Goal: Transaction & Acquisition: Purchase product/service

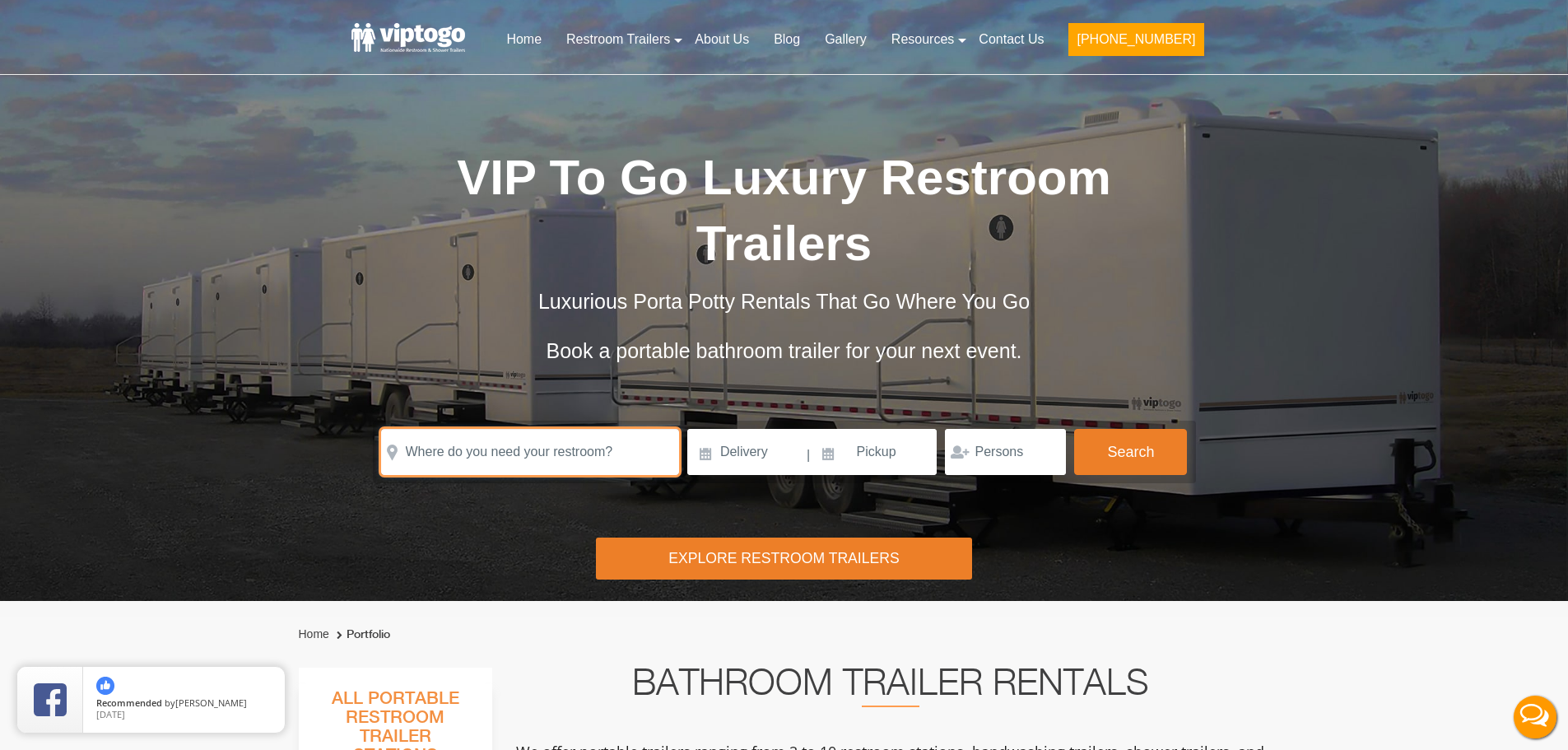
click at [554, 439] on input "text" at bounding box center [530, 451] width 298 height 46
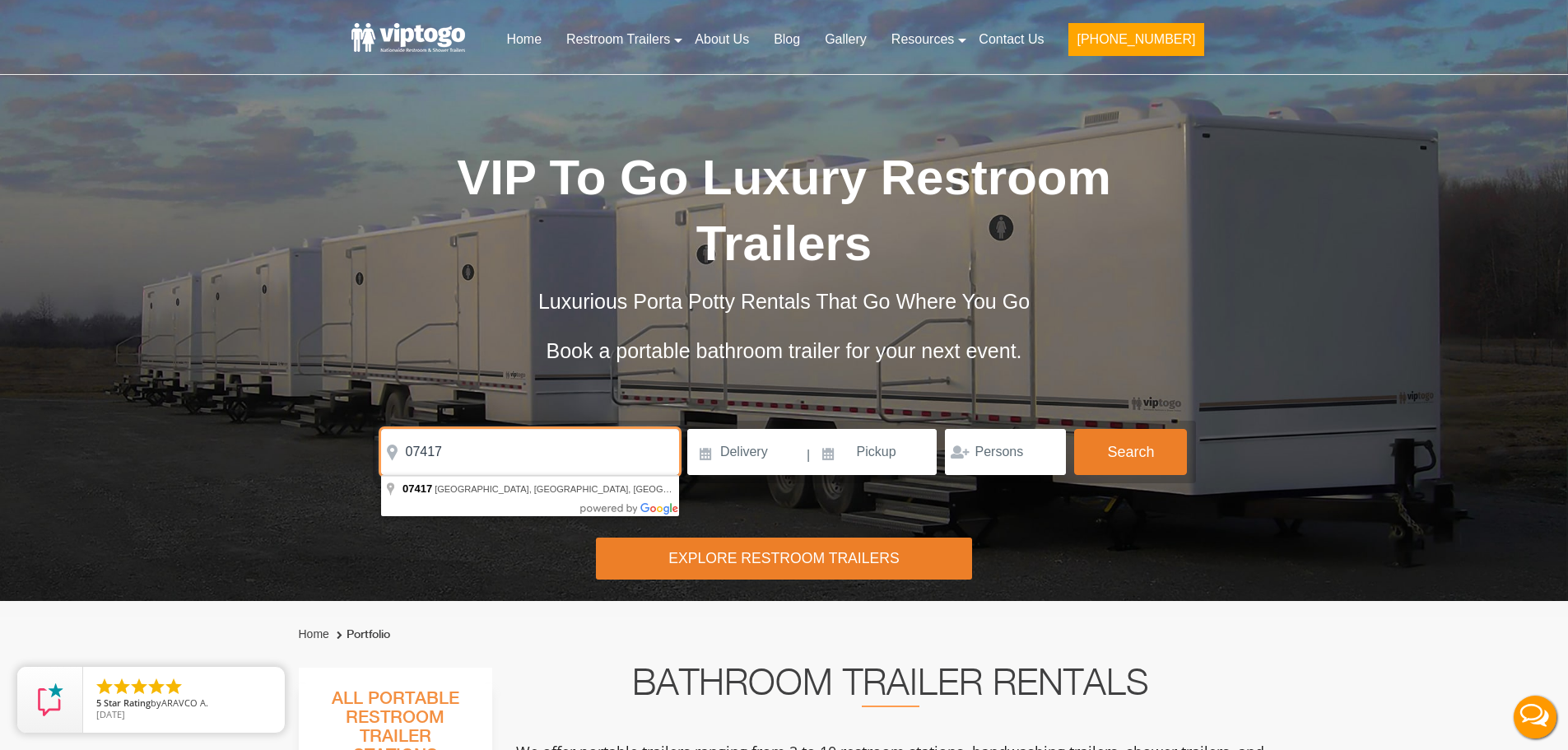
click at [490, 466] on input "07417" at bounding box center [530, 451] width 298 height 46
type input "Franklin Lakes, NJ 07417, USA"
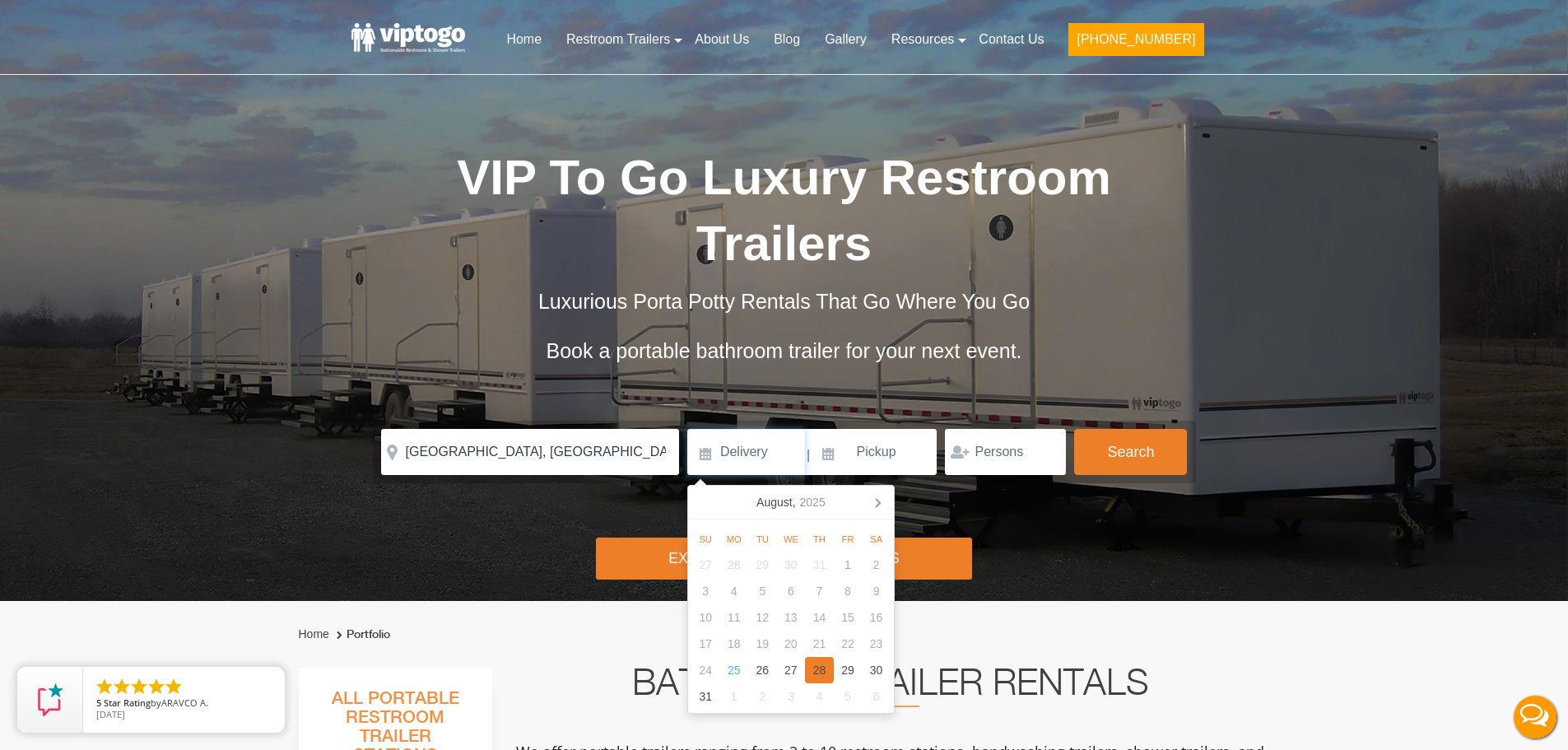
click at [811, 674] on div "28" at bounding box center [819, 669] width 29 height 26
type input "08/28/2025"
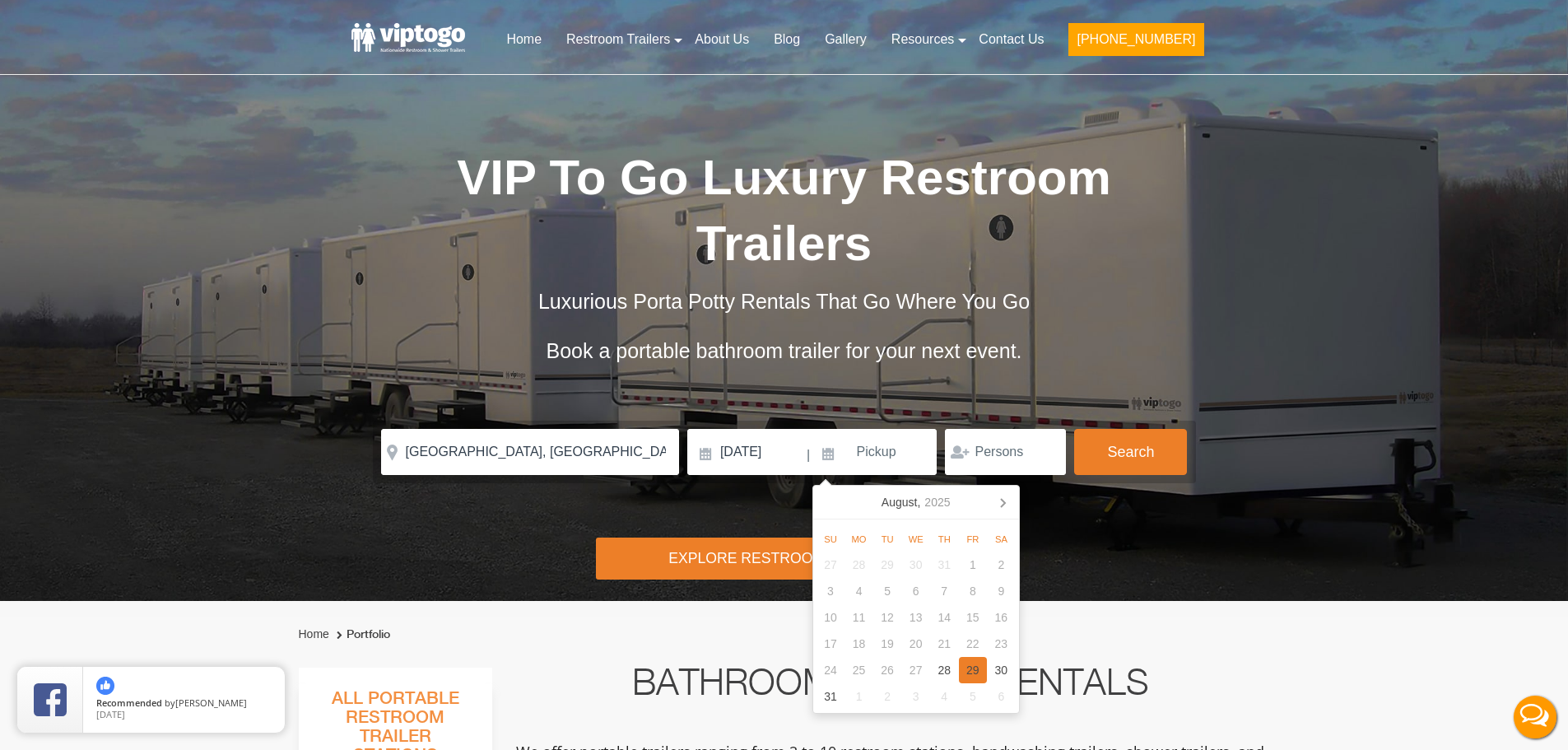
click at [971, 678] on div "29" at bounding box center [973, 669] width 29 height 26
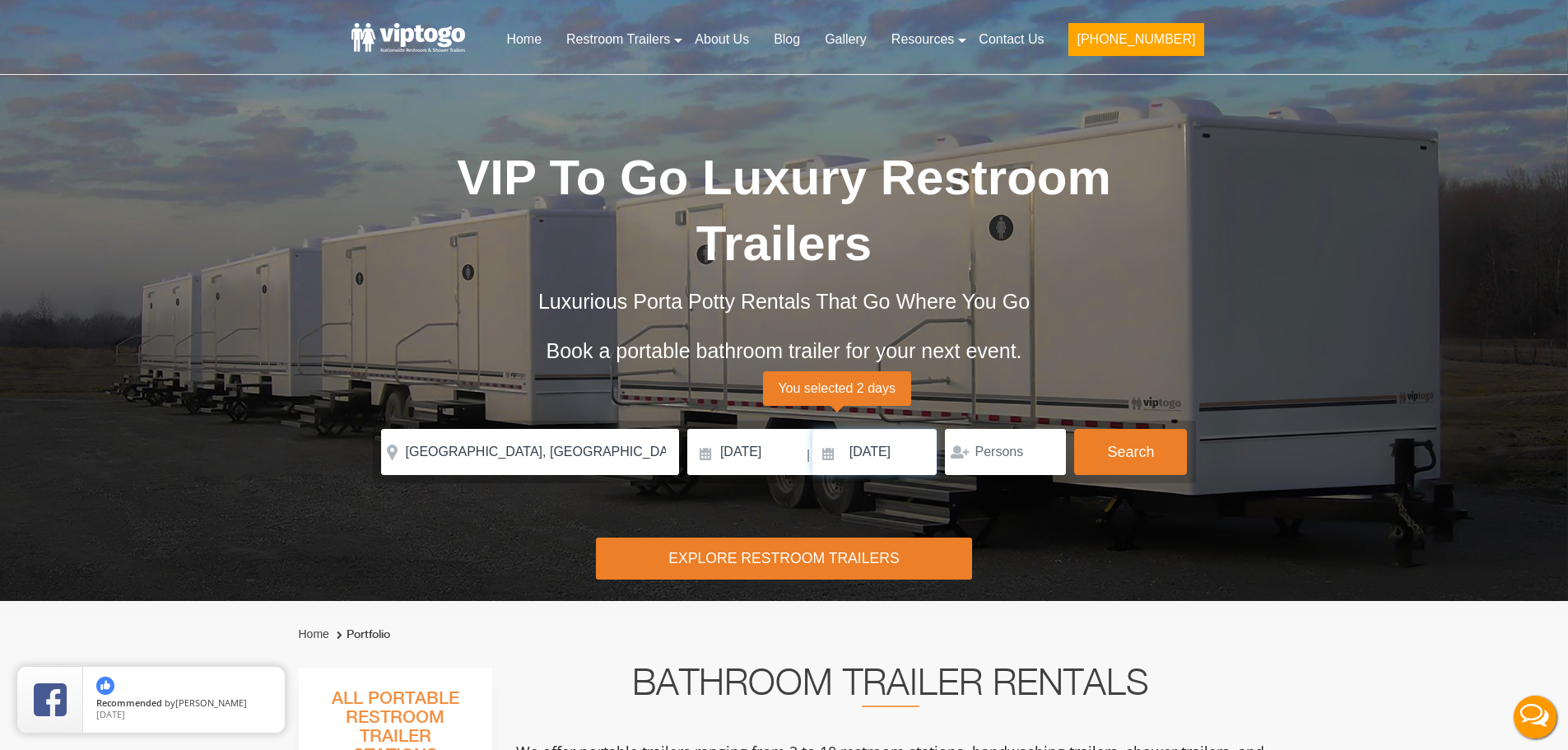
click at [887, 457] on input "08/29/2025" at bounding box center [875, 451] width 125 height 46
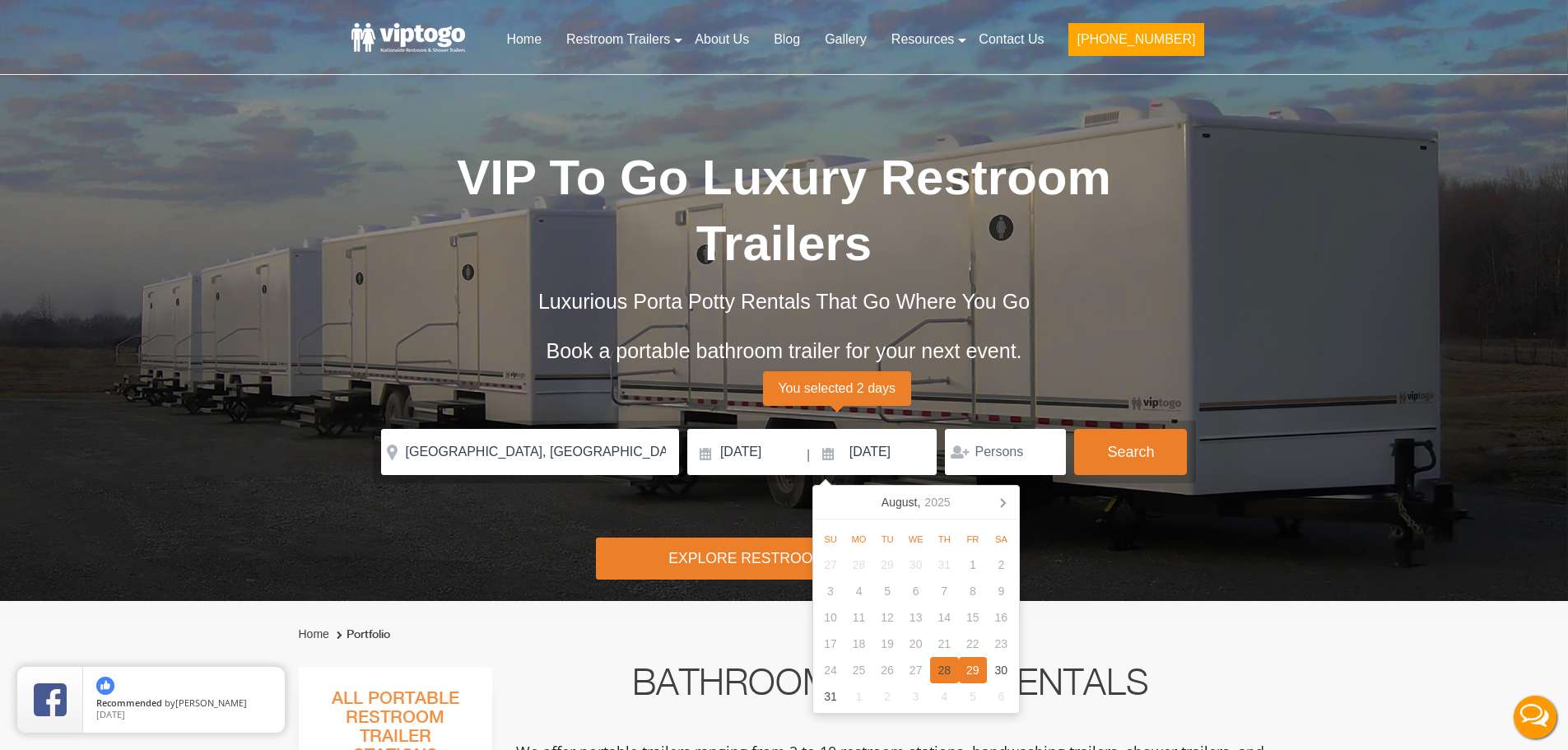
click at [944, 668] on div "28" at bounding box center [945, 669] width 29 height 26
type input "08/28/2025"
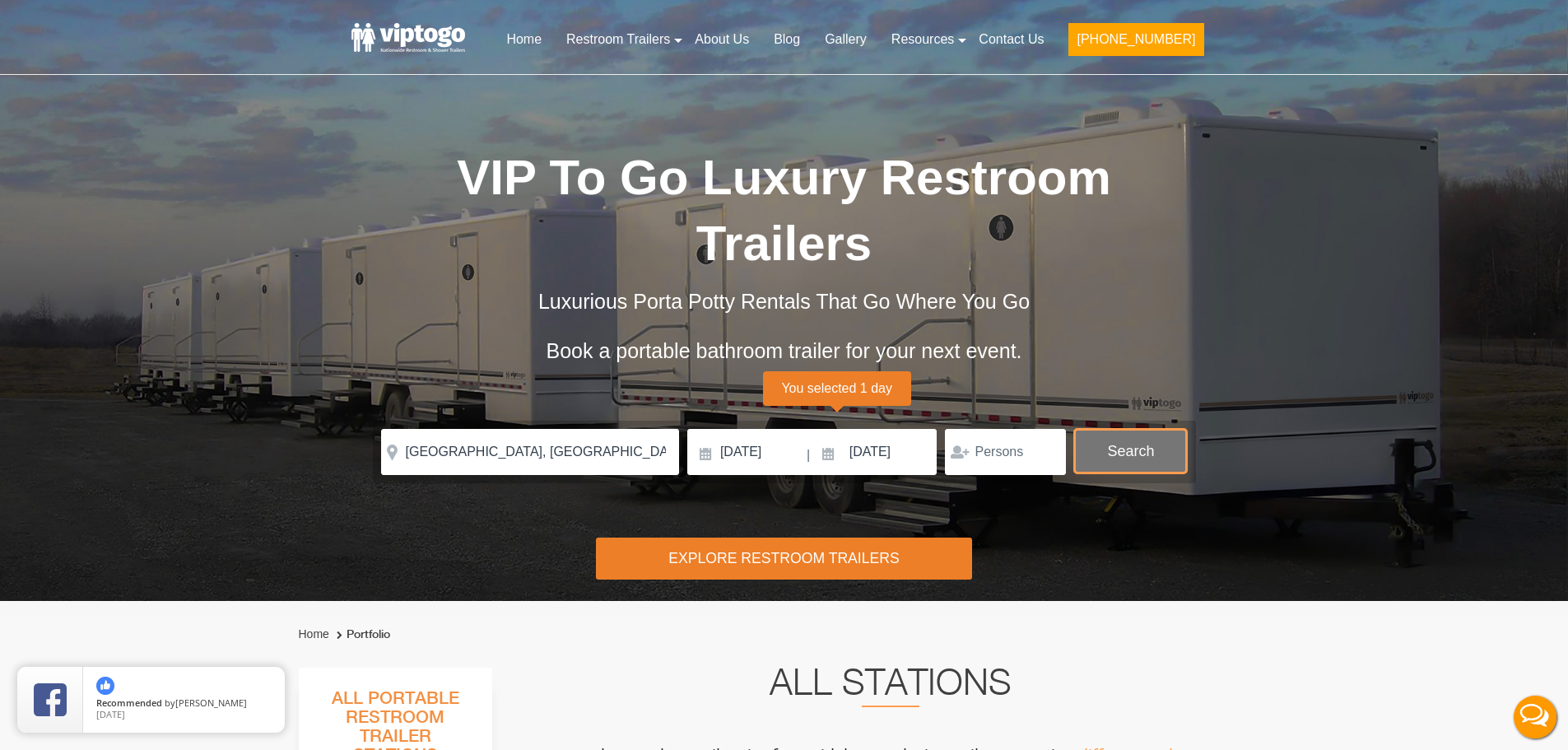
click at [1154, 456] on button "Search" at bounding box center [1130, 451] width 113 height 45
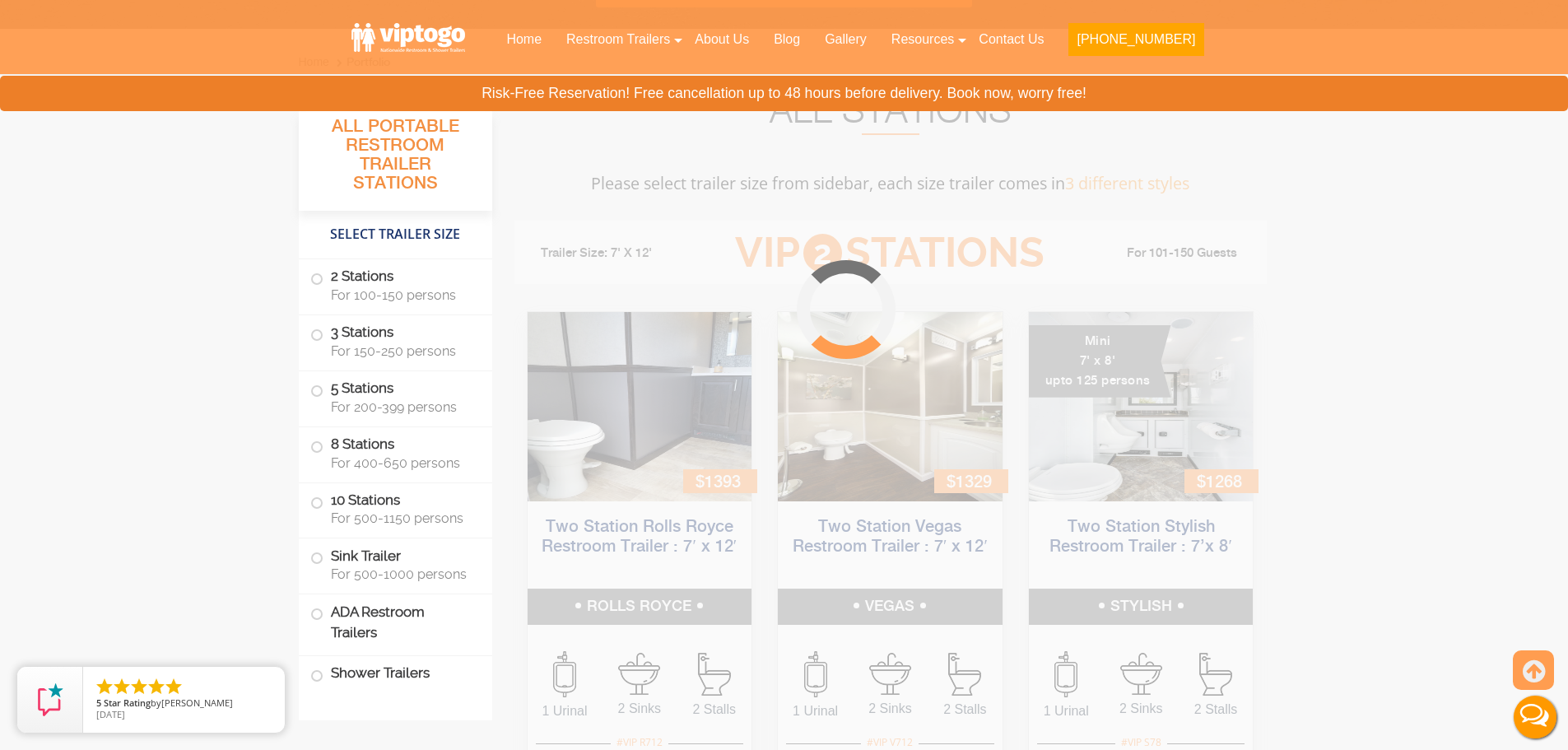
scroll to position [667, 0]
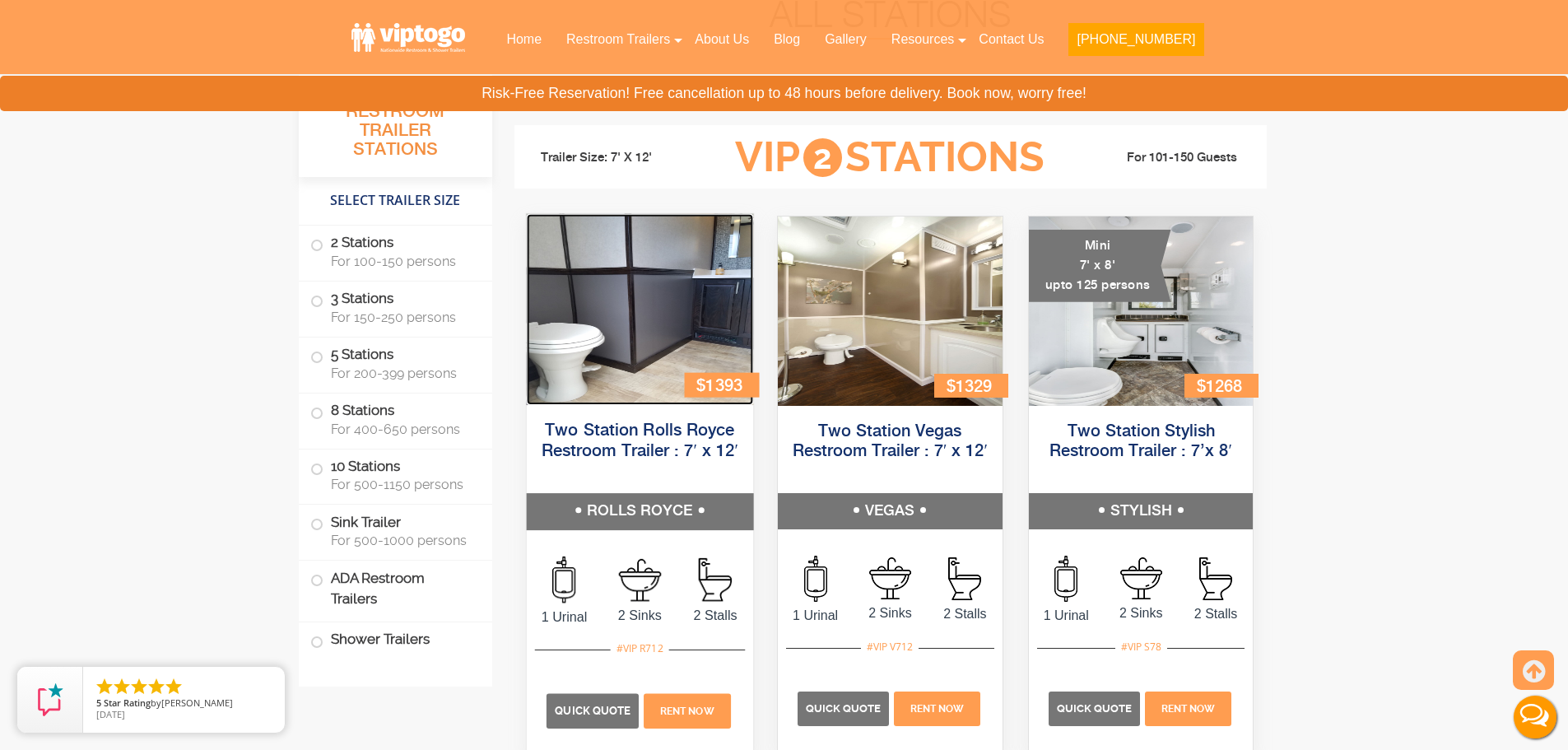
click at [676, 289] on img at bounding box center [639, 310] width 226 height 191
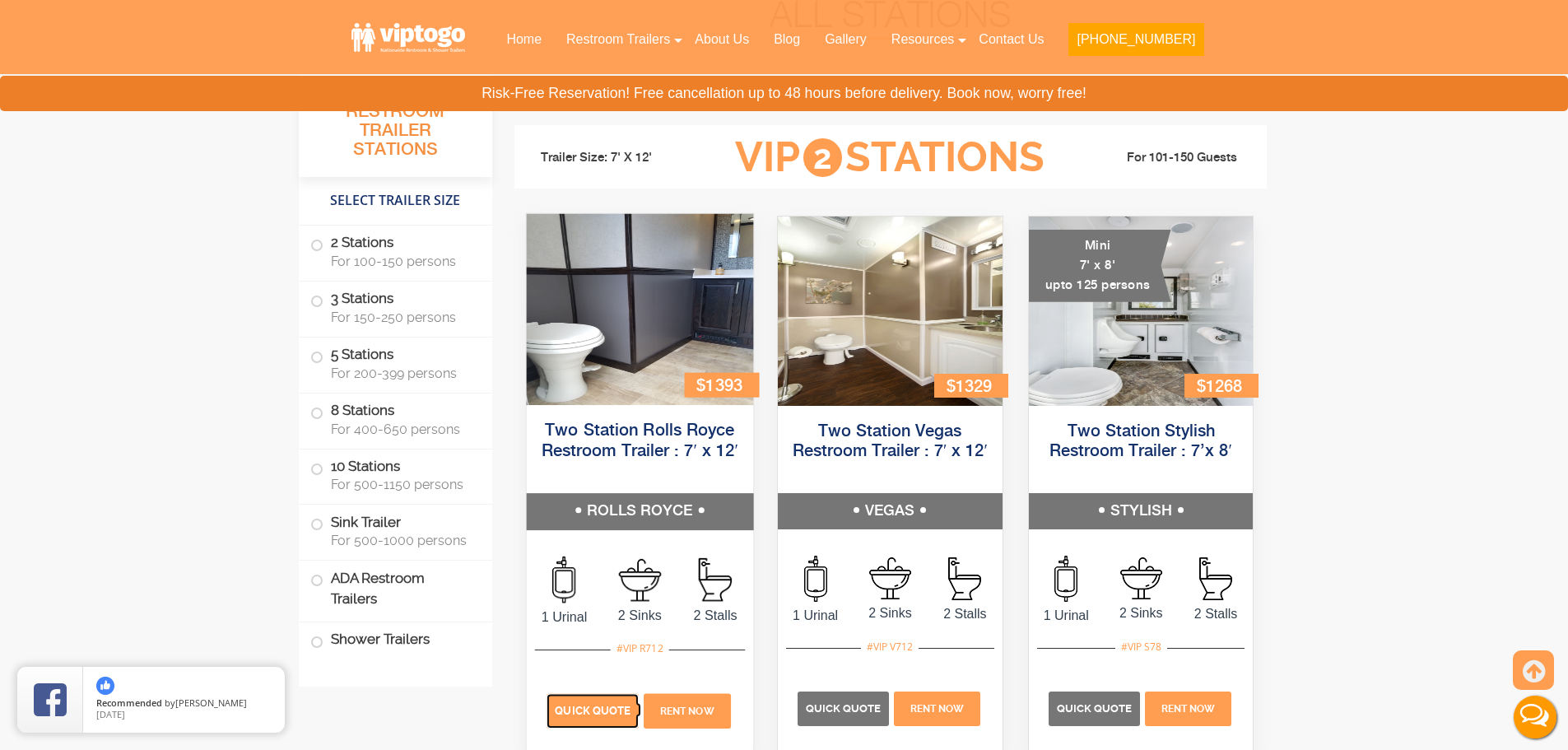
click at [621, 711] on span "Quick Quote" at bounding box center [592, 711] width 75 height 13
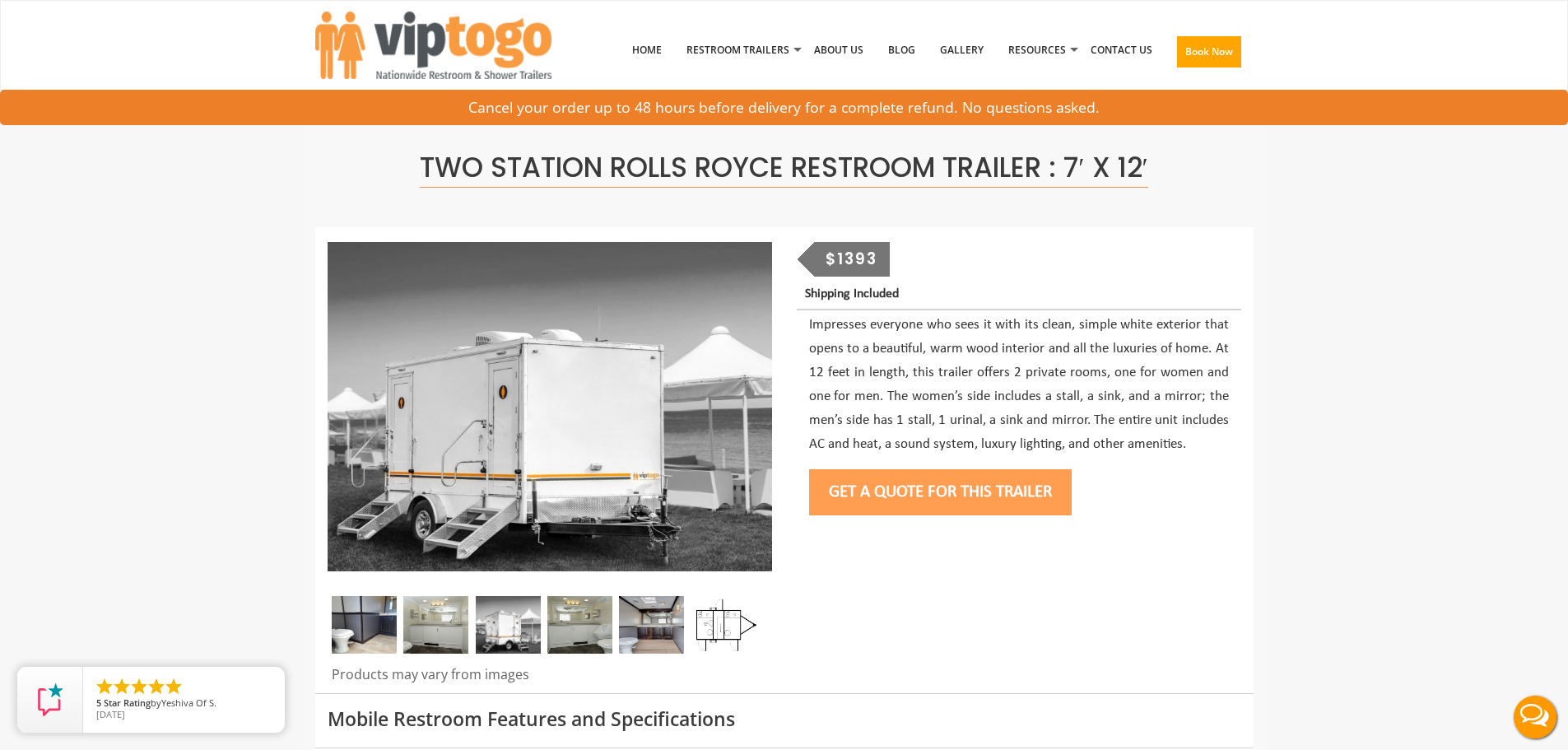
click at [971, 484] on button "Get a Quote for this Trailer" at bounding box center [940, 492] width 263 height 46
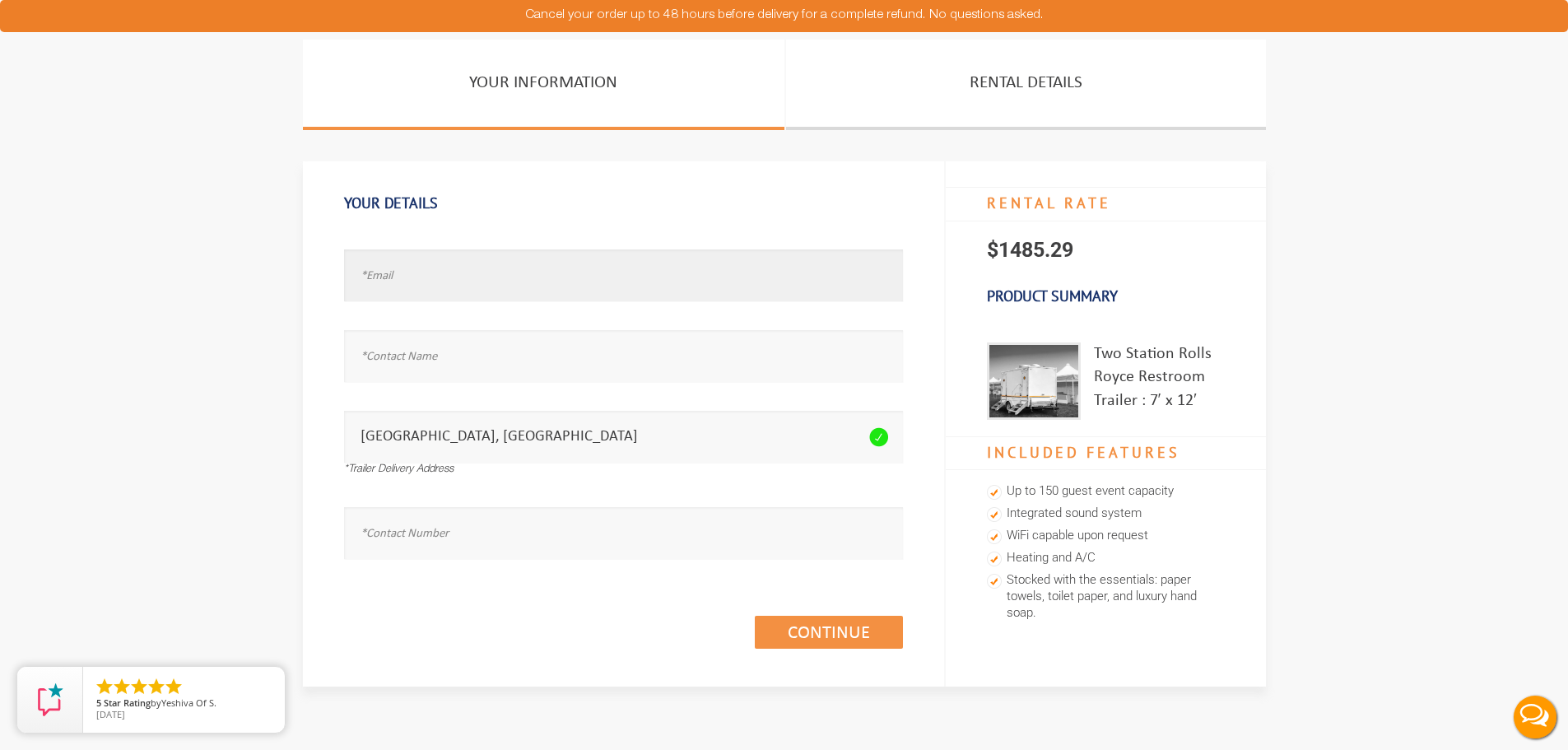
click at [560, 267] on input "text" at bounding box center [623, 275] width 559 height 52
paste input "bellamangili@icloud.com"
type input "bellamangili@icloud.com"
click at [493, 354] on input "text" at bounding box center [623, 356] width 559 height 52
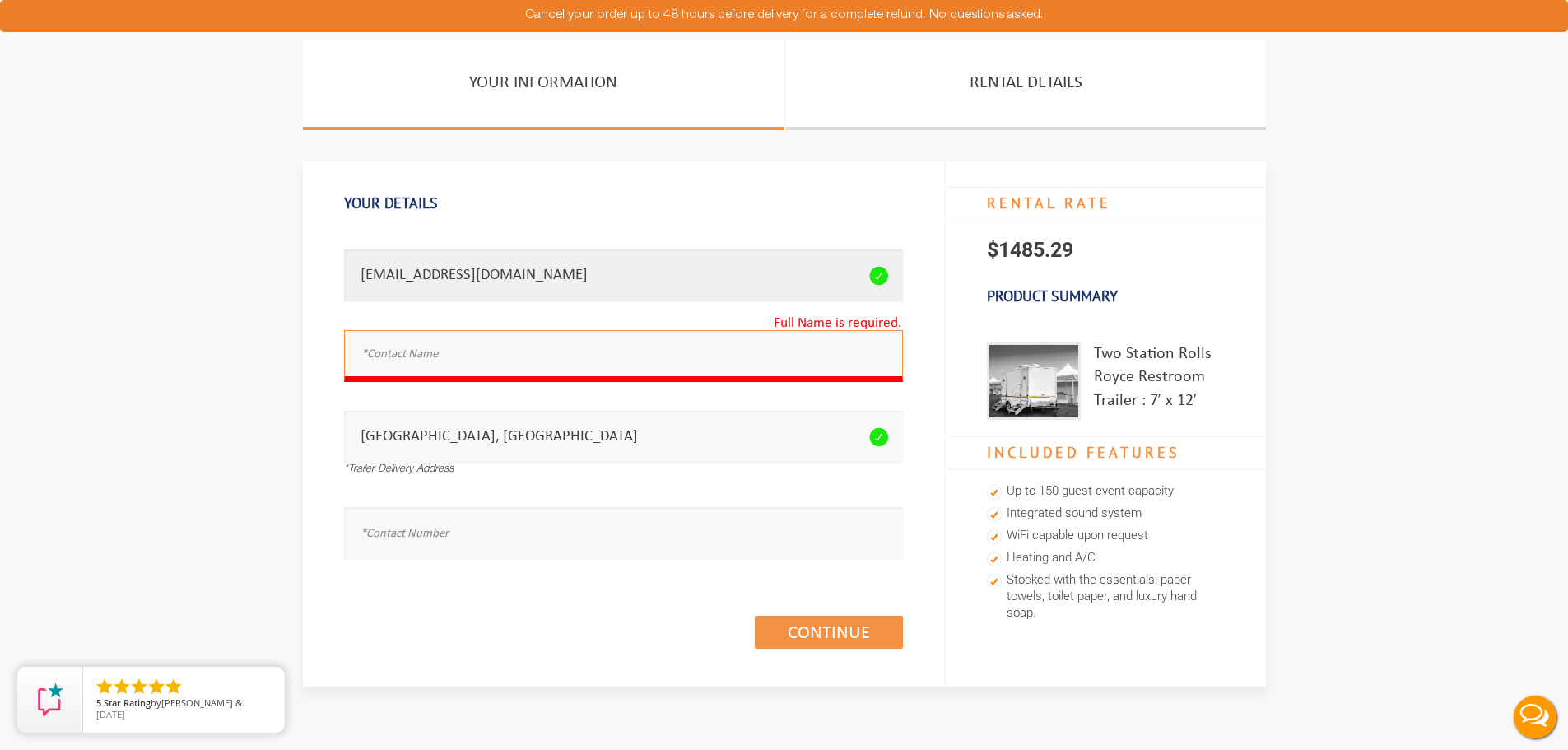
drag, startPoint x: 568, startPoint y: 289, endPoint x: 536, endPoint y: 323, distance: 46.7
click at [568, 290] on input "bellamangili@icloud.com" at bounding box center [623, 275] width 559 height 52
click at [494, 353] on input "text" at bounding box center [623, 356] width 559 height 52
paste input "bella mangili"
click at [368, 354] on input "bella mangili" at bounding box center [623, 356] width 559 height 52
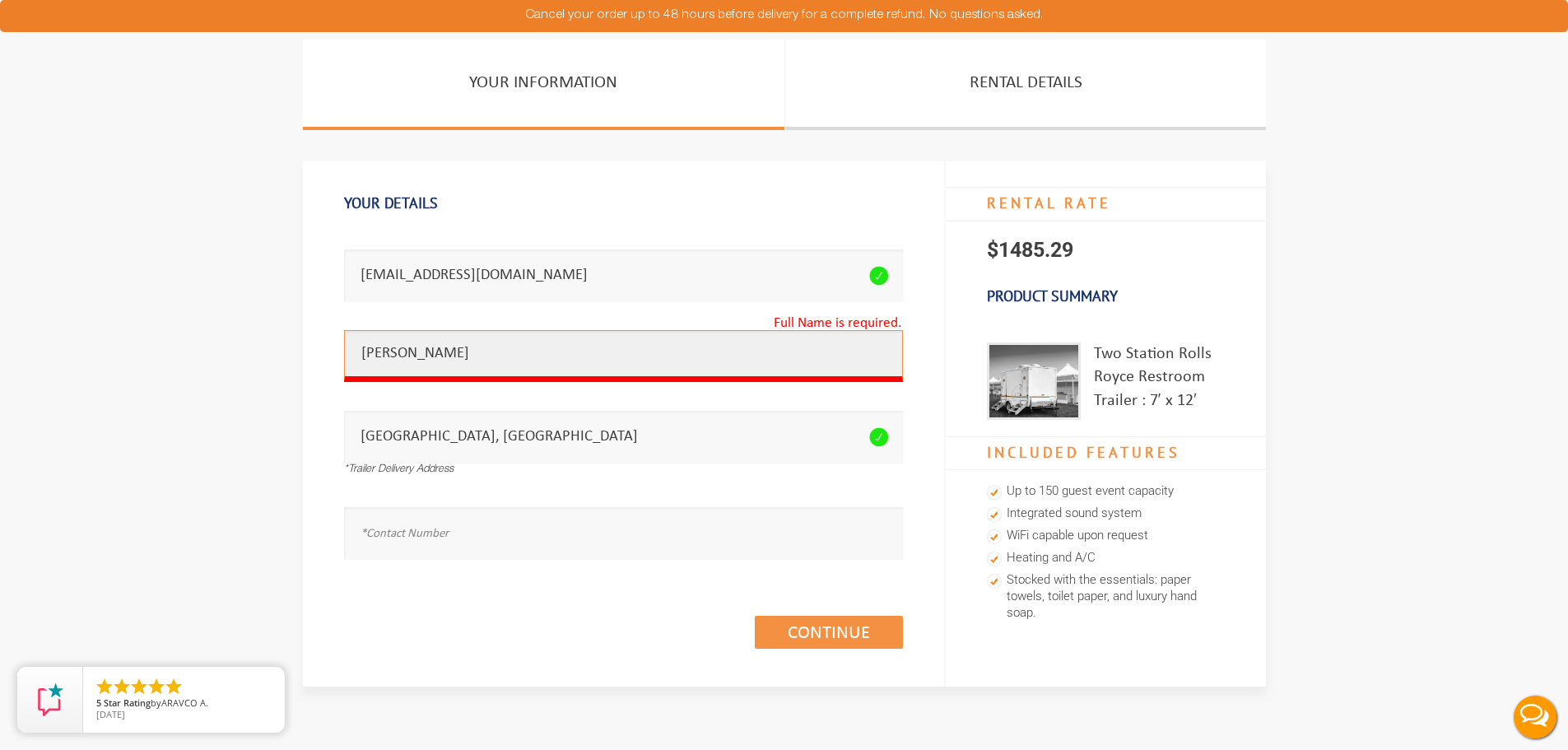
type input "Bella Mangili"
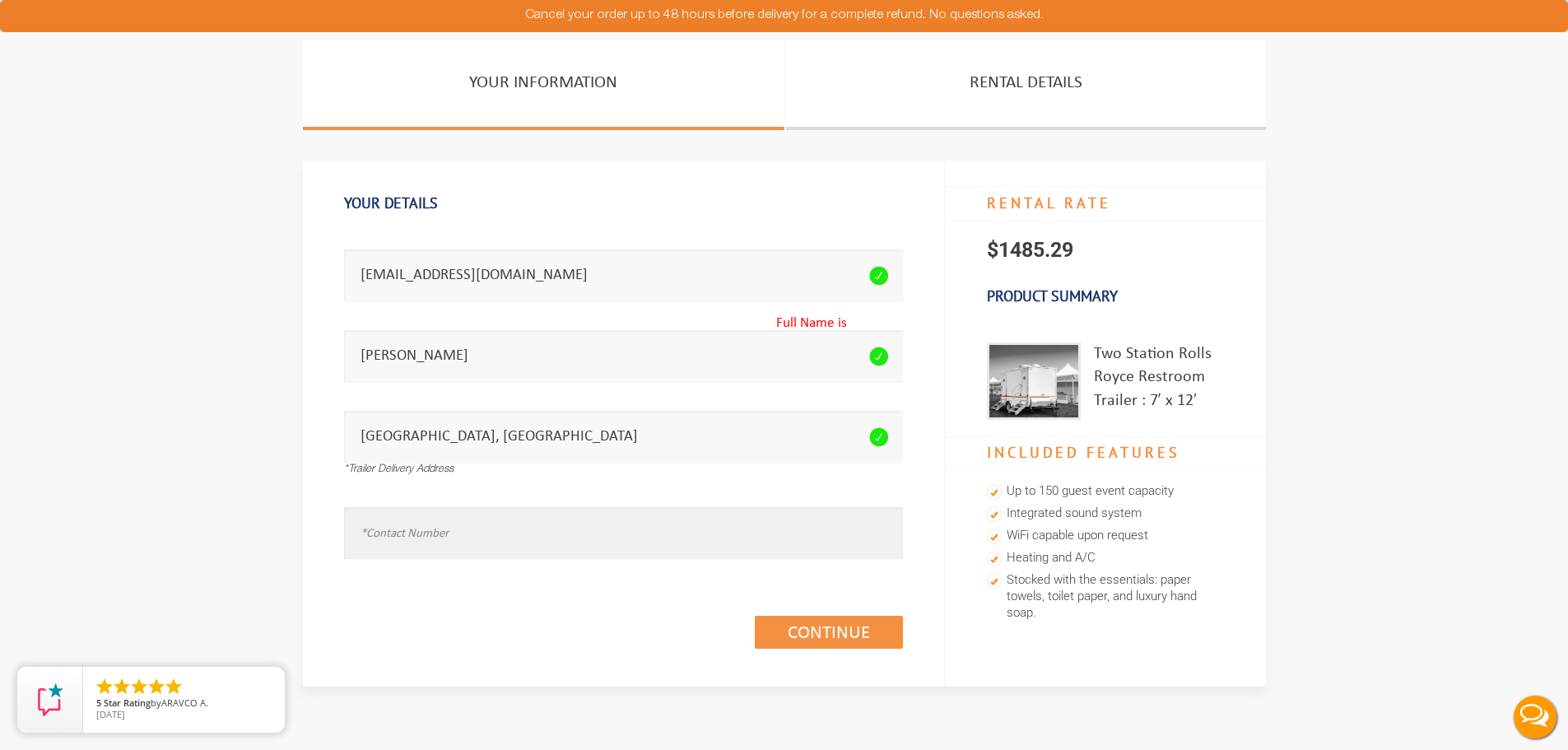
click at [472, 543] on input "text" at bounding box center [623, 533] width 559 height 52
type input "9737228181"
click at [848, 632] on link "Continue (1/3)" at bounding box center [828, 632] width 148 height 33
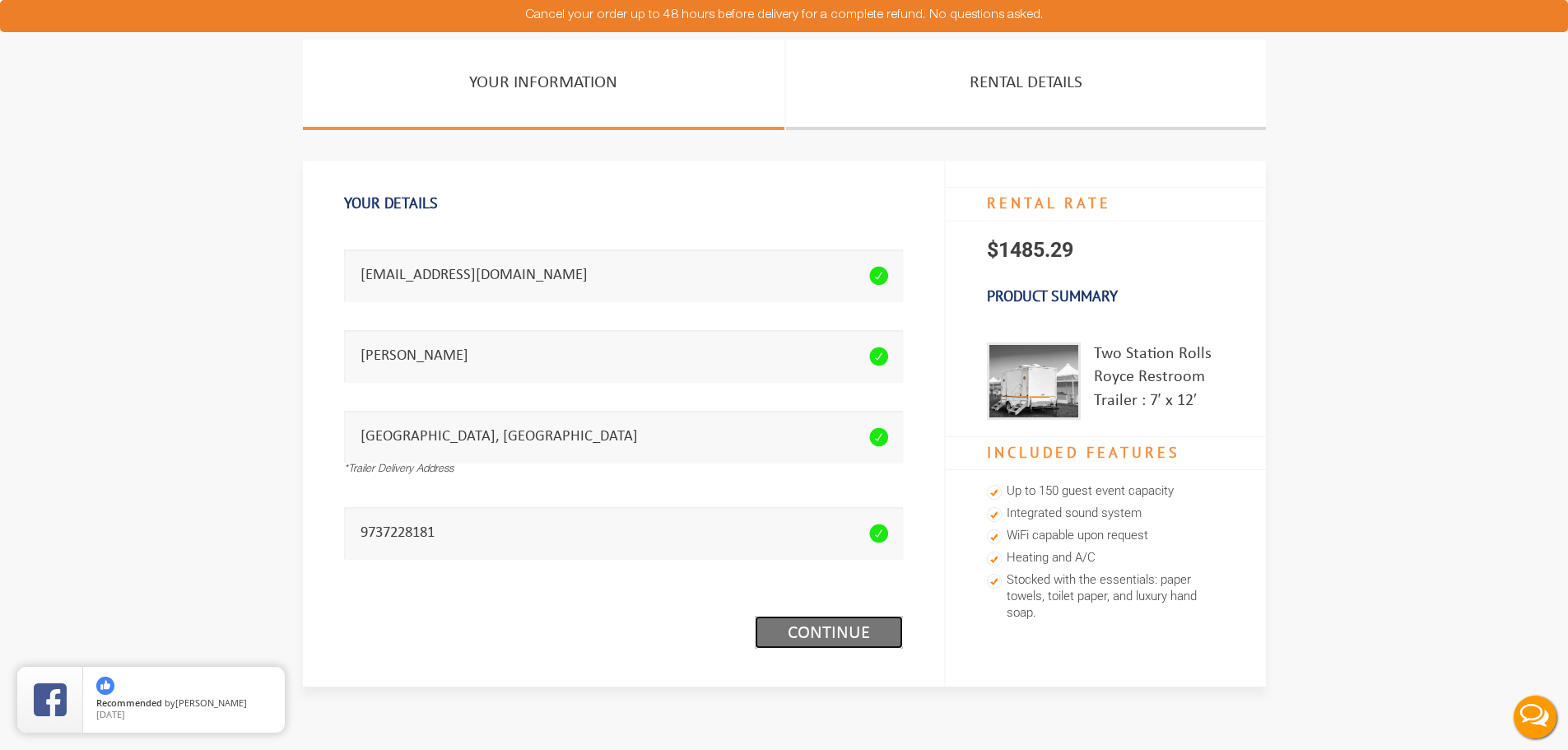
click at [841, 621] on link "Continue (1/3)" at bounding box center [828, 632] width 148 height 33
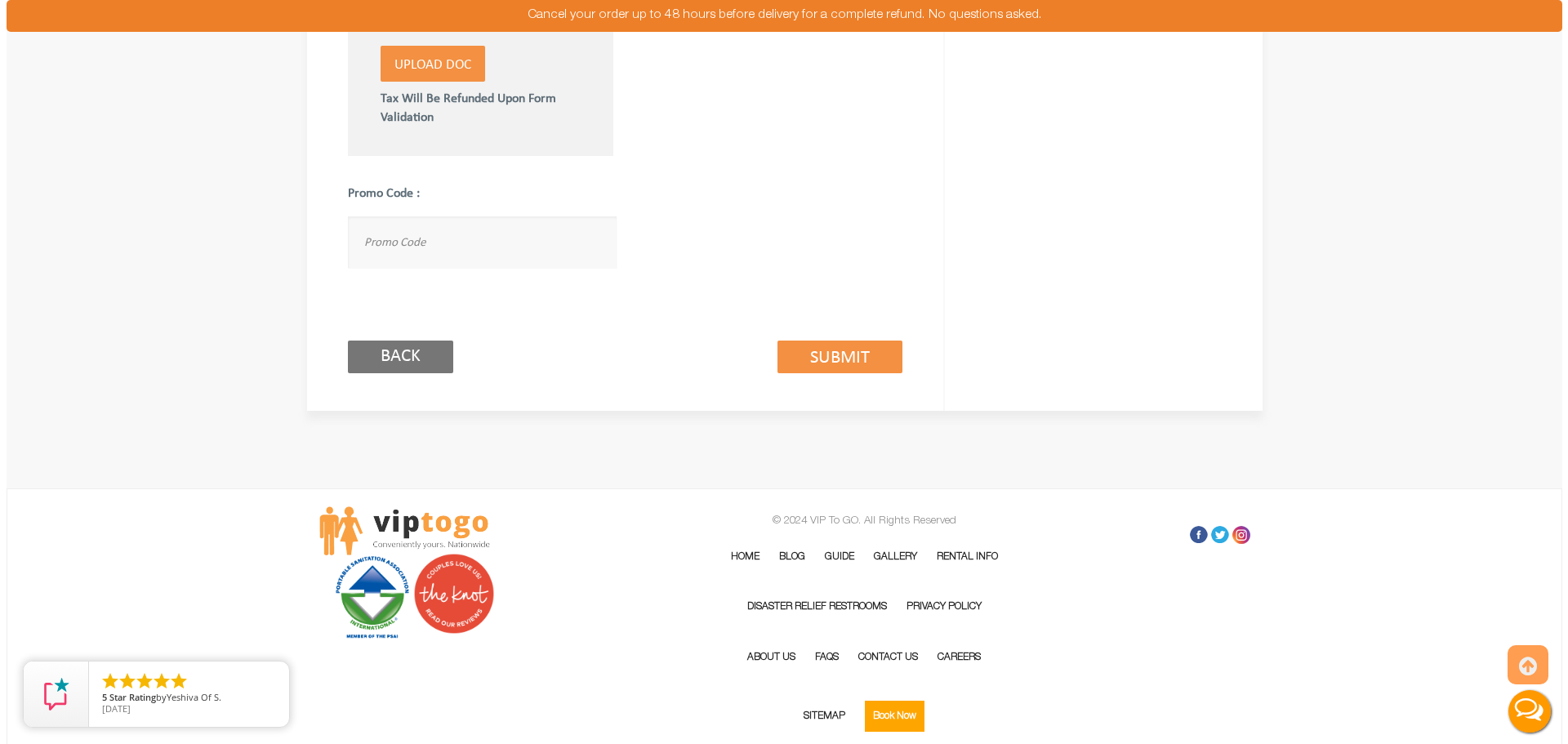
scroll to position [1060, 0]
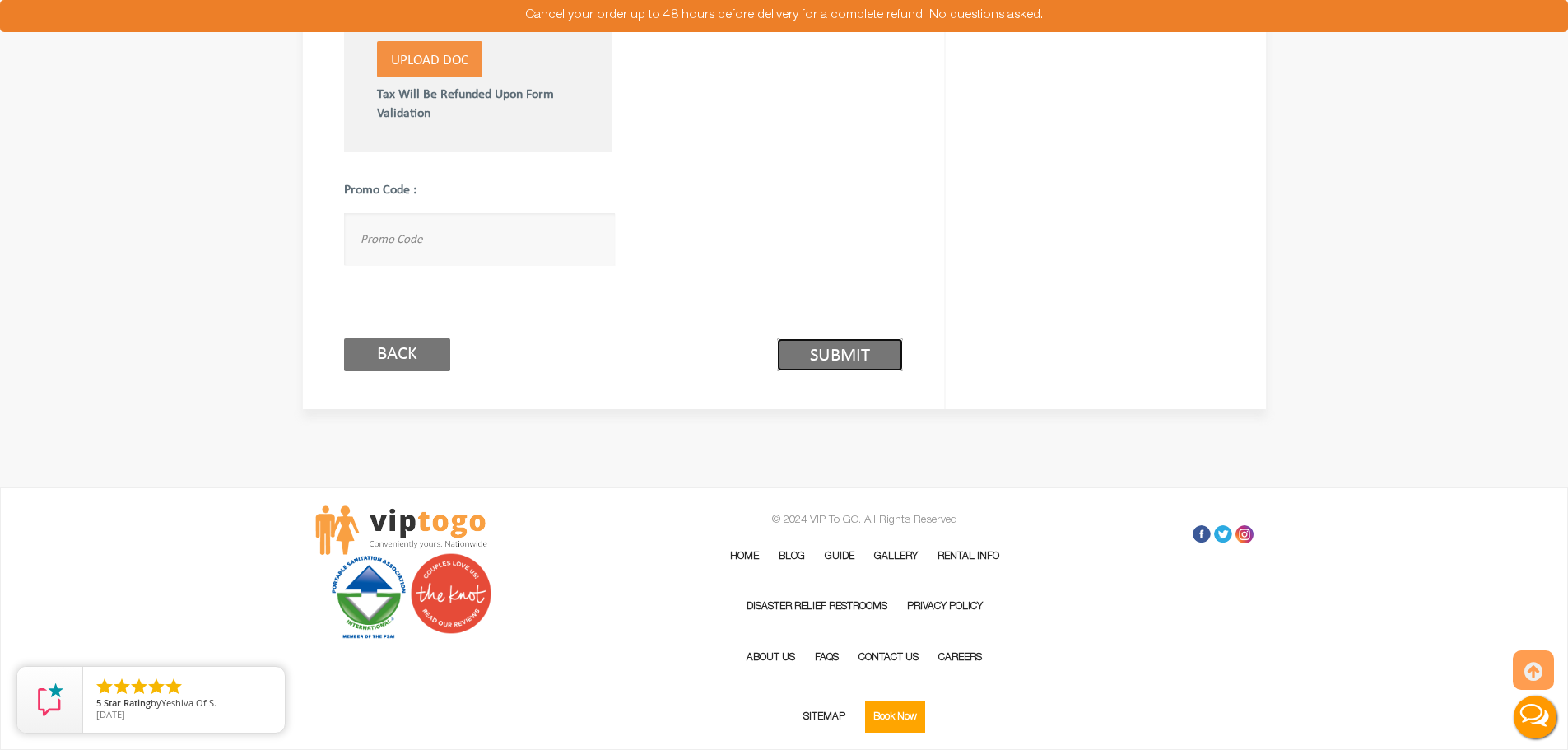
click at [863, 360] on link "Submit (2/3)" at bounding box center [840, 354] width 126 height 33
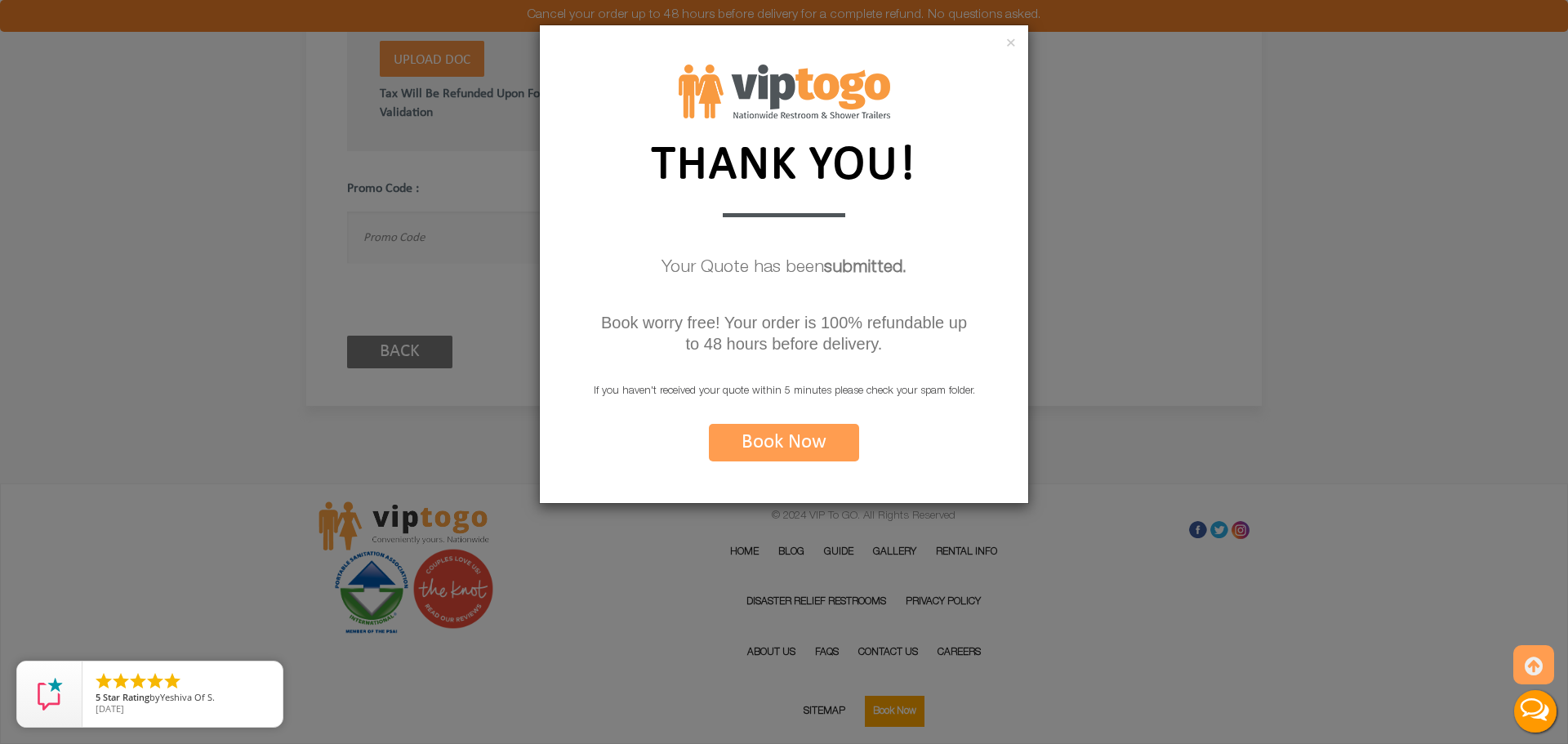
click at [796, 439] on button "Book Now" at bounding box center [783, 442] width 150 height 37
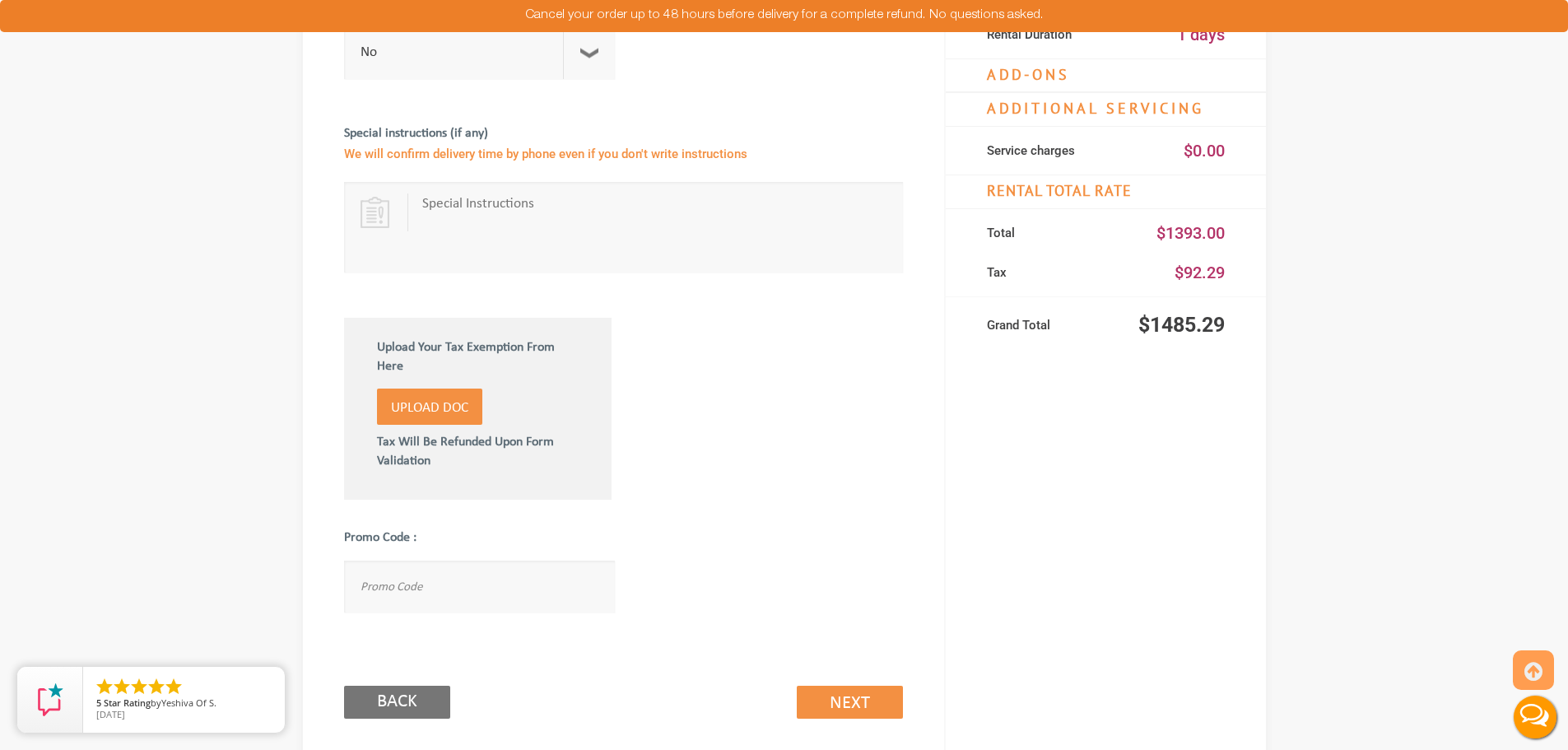
scroll to position [905, 0]
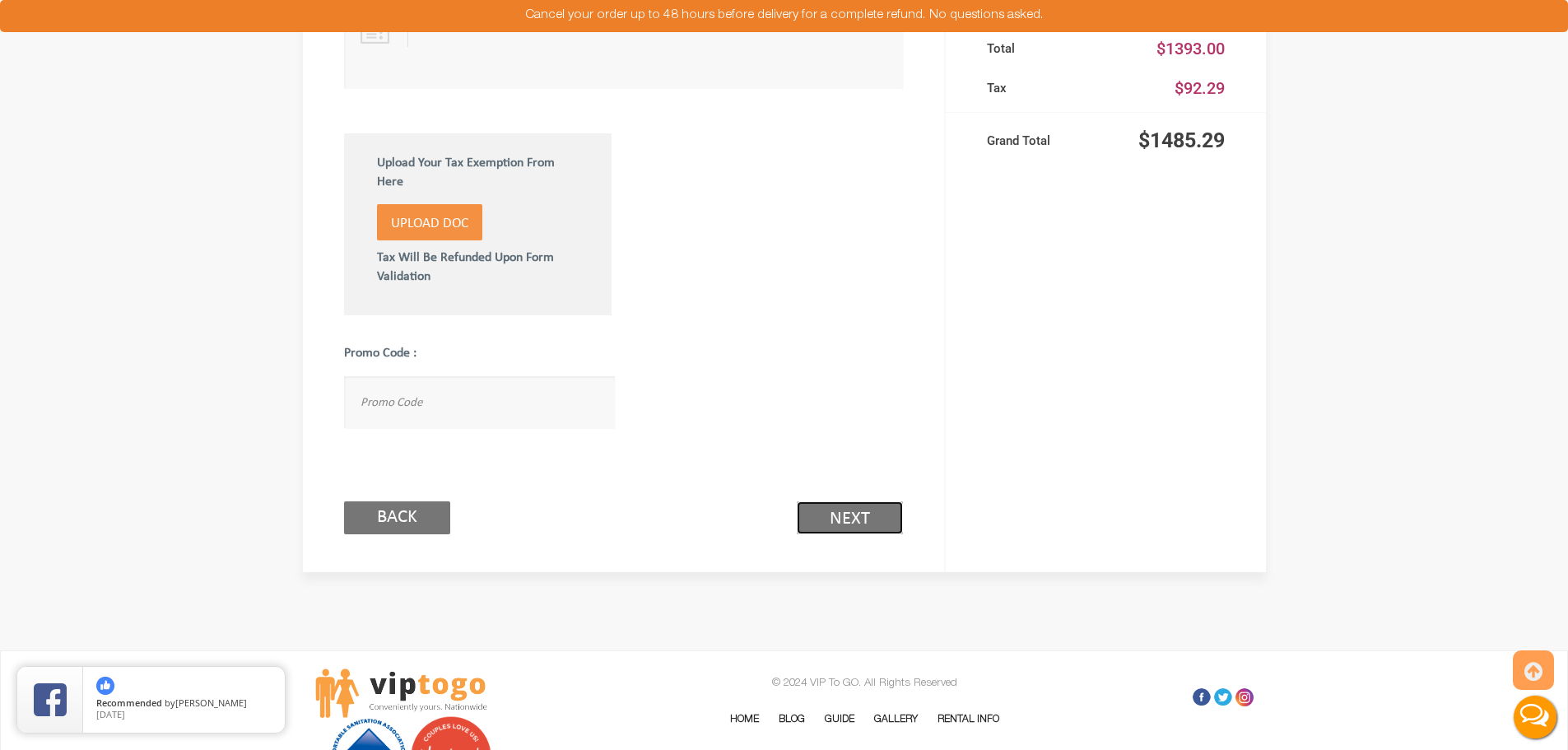
click at [844, 520] on link "Next (2/3)" at bounding box center [849, 518] width 106 height 33
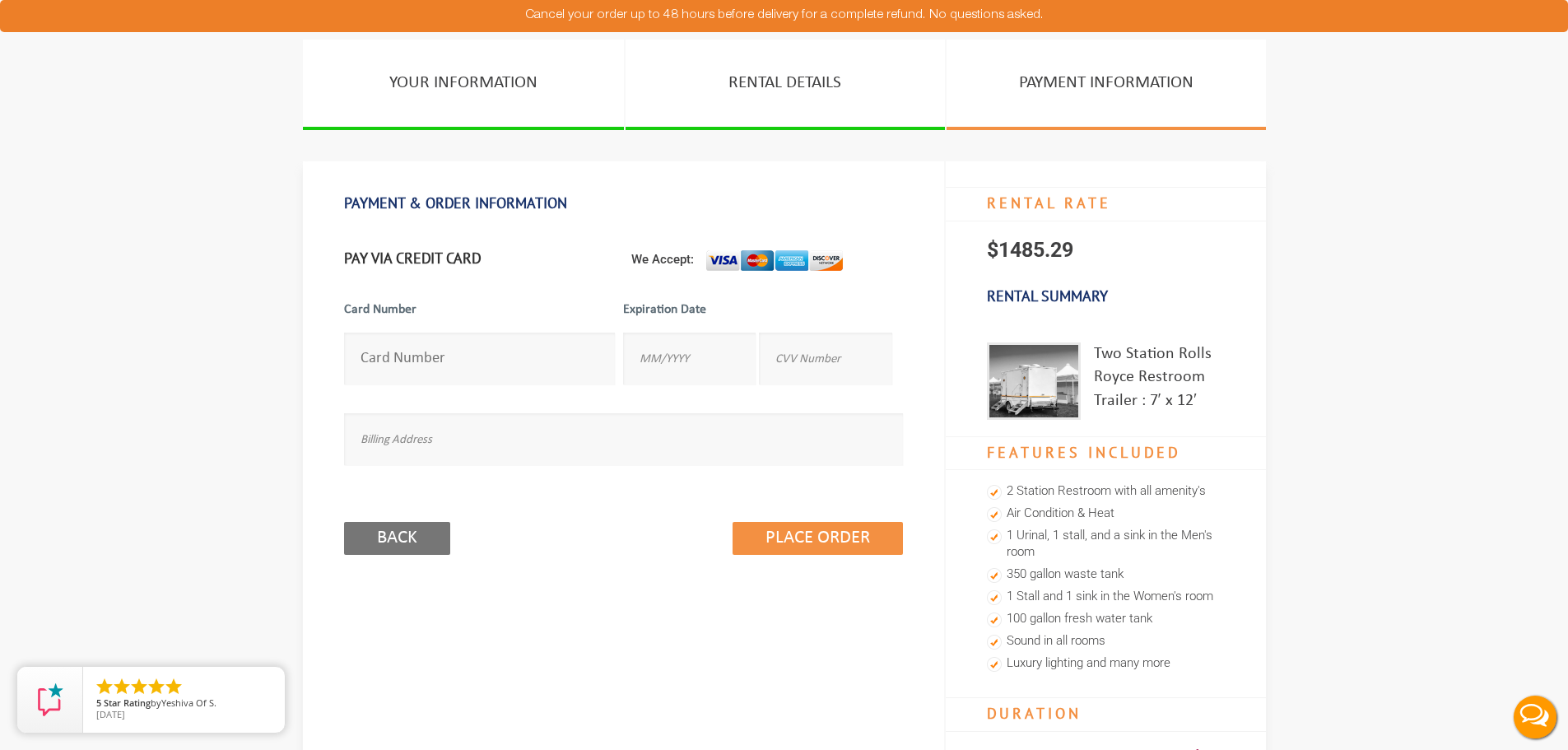
click at [384, 376] on input "number" at bounding box center [480, 359] width 272 height 52
type input "425"
type input "425622451152215"
click at [690, 369] on input "text" at bounding box center [690, 359] width 133 height 52
type input "03/26"
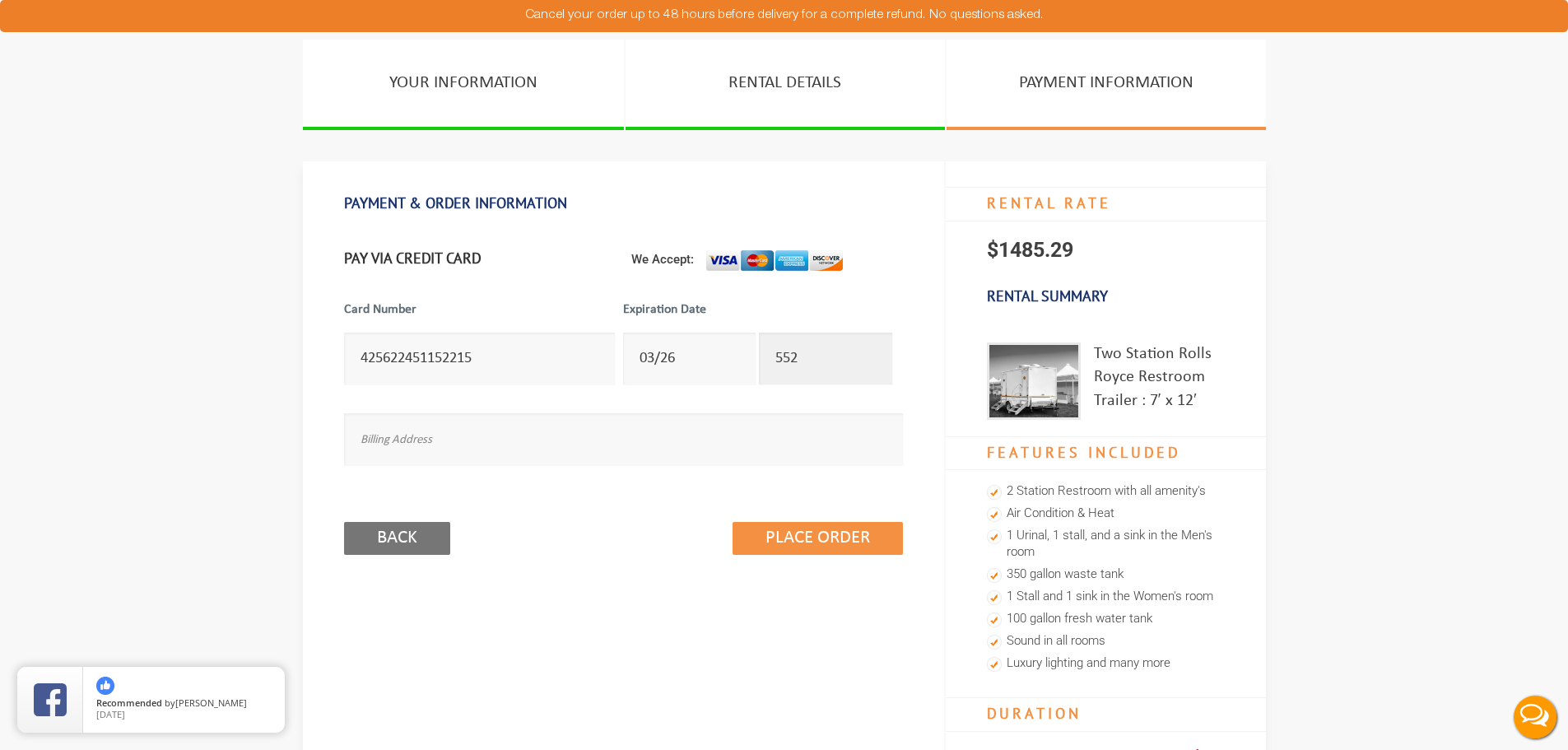
type input "552"
click at [830, 564] on div "PAYMENT & ORDER INFORMATION Free Cancellation WITHIN 24HR To pay using your Pay…" at bounding box center [624, 650] width 642 height 976
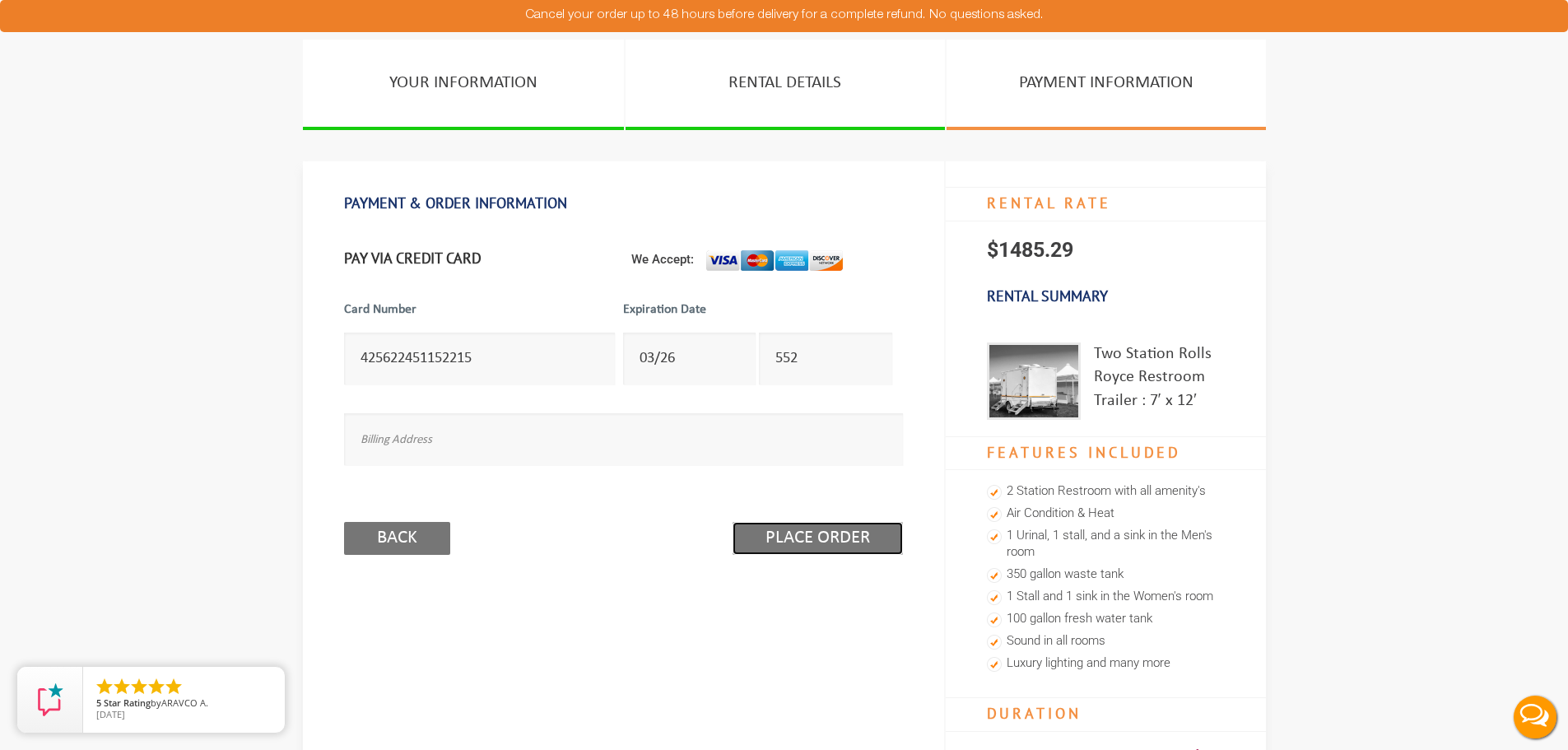
click at [839, 546] on input "Place Order" at bounding box center [818, 538] width 170 height 33
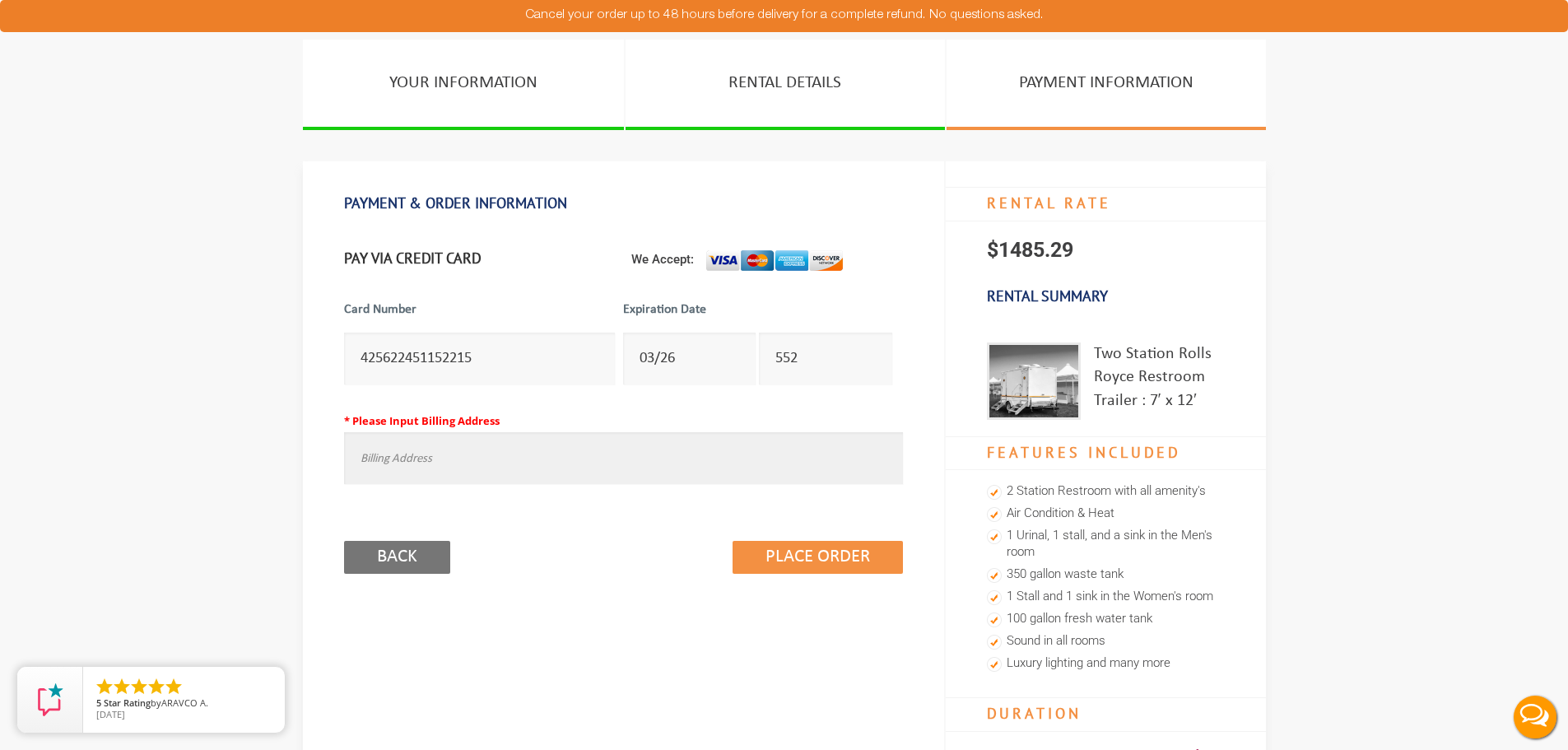
click at [747, 479] on input "text" at bounding box center [623, 458] width 559 height 52
type input "123 TEST [PERSON_NAME] LAKES"
click at [771, 541] on input "Place Order" at bounding box center [818, 557] width 170 height 33
